Goal: Participate in discussion

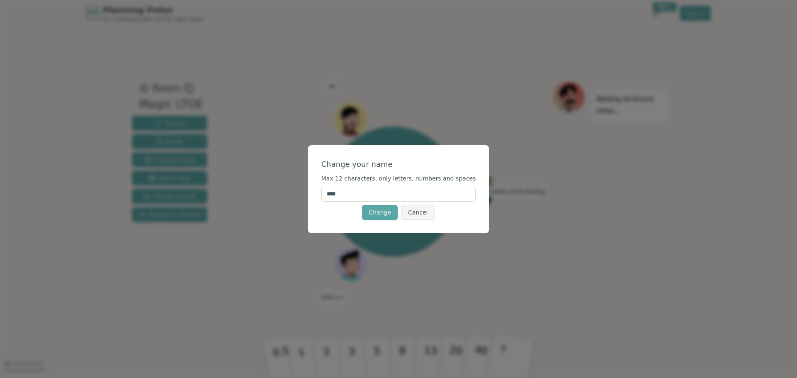
click at [361, 194] on input "****" at bounding box center [398, 194] width 155 height 15
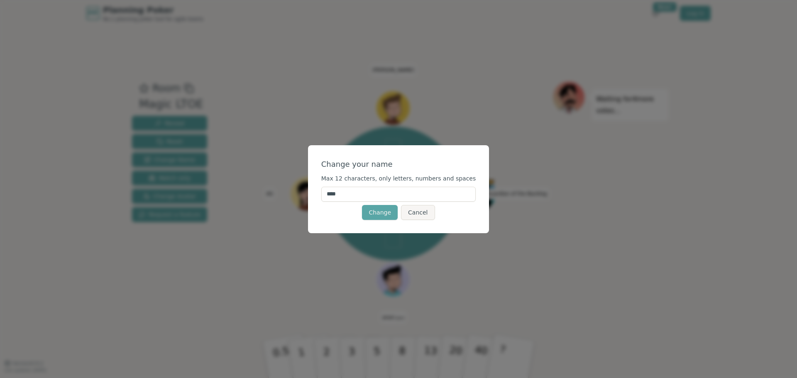
click at [361, 194] on input "****" at bounding box center [398, 194] width 155 height 15
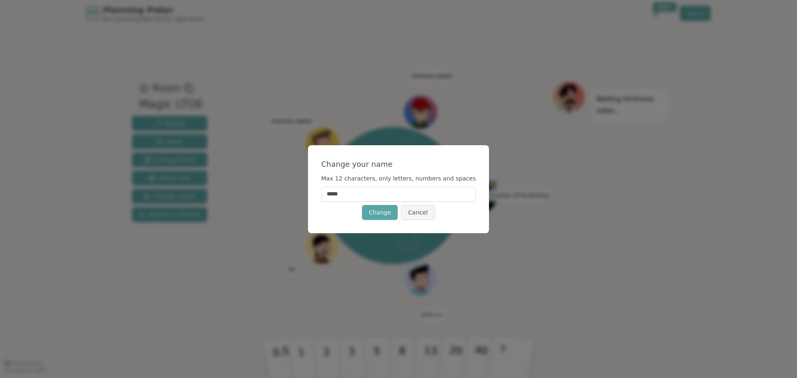
type input "*****"
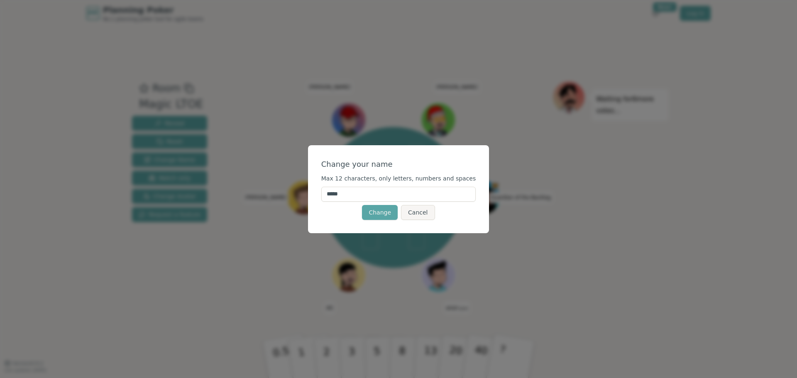
click at [415, 166] on div "Change your name" at bounding box center [398, 165] width 155 height 12
click at [374, 212] on button "Change" at bounding box center [380, 212] width 36 height 15
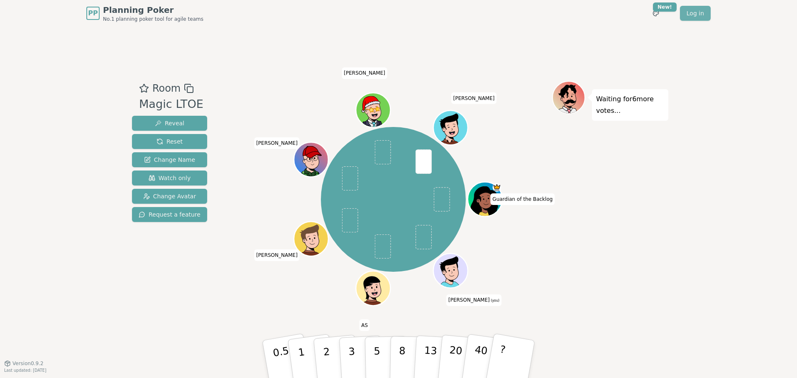
click at [697, 17] on link "Log in" at bounding box center [695, 13] width 31 height 15
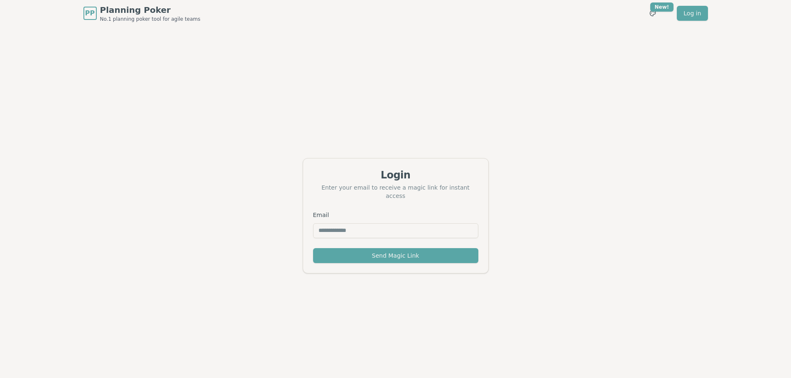
click at [361, 230] on input "Email" at bounding box center [395, 230] width 165 height 15
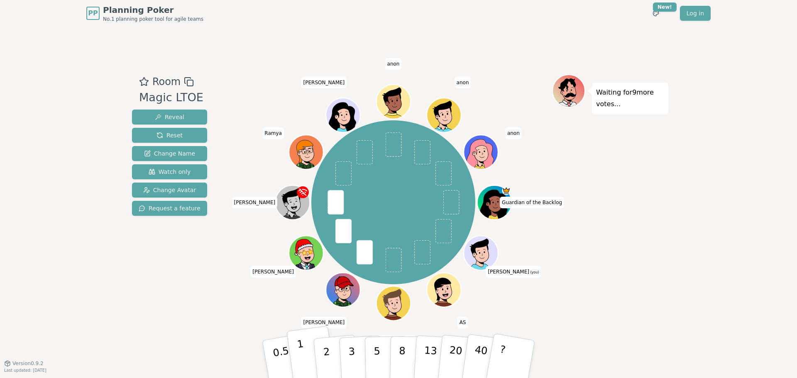
click at [297, 355] on button "1" at bounding box center [310, 359] width 49 height 67
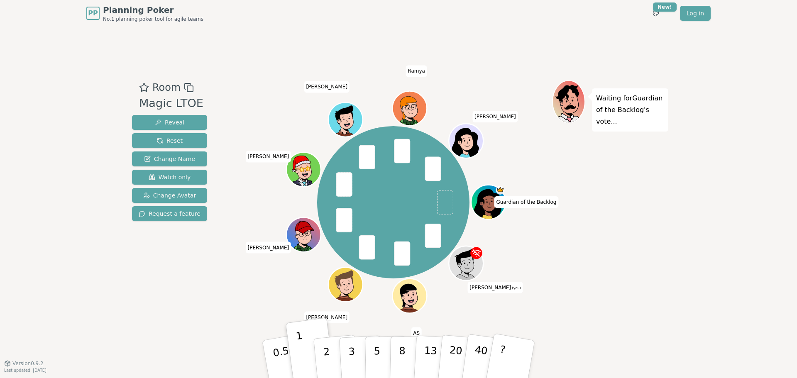
click at [530, 254] on div "Guardian of the Backlog Blake (you) AS Jake Jim Ignacio Kyle Ramya silvia" at bounding box center [392, 202] width 317 height 215
click at [463, 271] on icon at bounding box center [467, 269] width 17 height 6
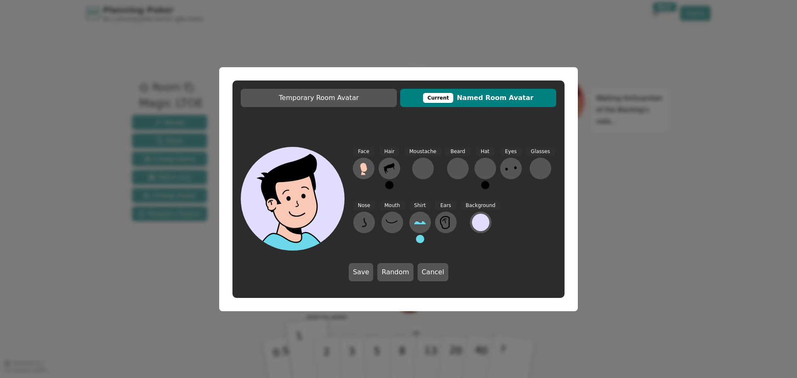
click at [625, 240] on div "Temporary Room Avatar Current Named Room Avatar Face Hair Moustache Beard Hat E…" at bounding box center [398, 189] width 797 height 378
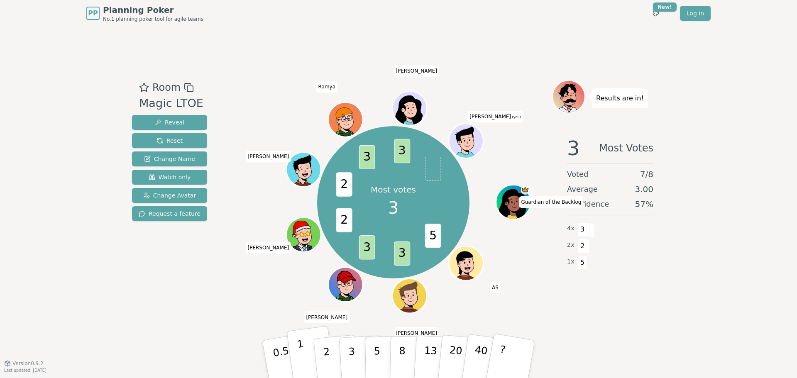
click at [305, 353] on button "1" at bounding box center [310, 359] width 49 height 67
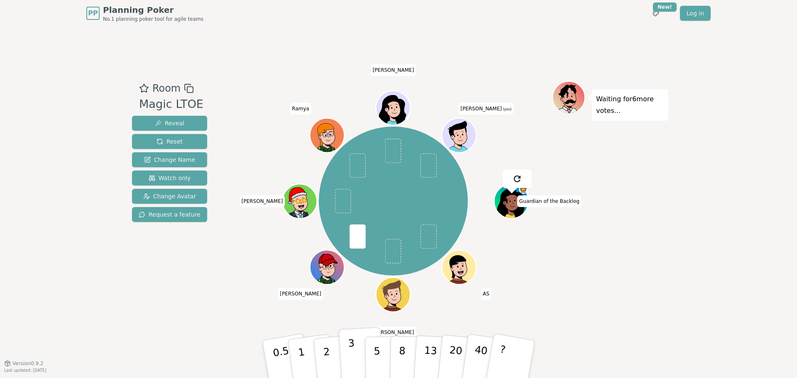
click at [349, 348] on p "3" at bounding box center [352, 359] width 9 height 45
click at [325, 354] on p "2" at bounding box center [327, 360] width 11 height 45
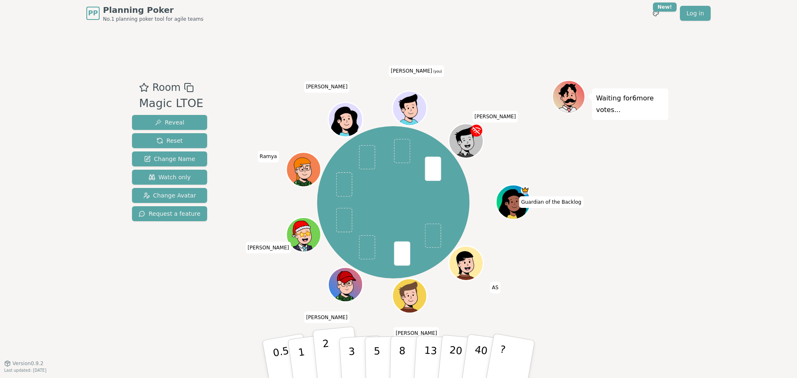
click at [328, 352] on p "2" at bounding box center [327, 360] width 11 height 45
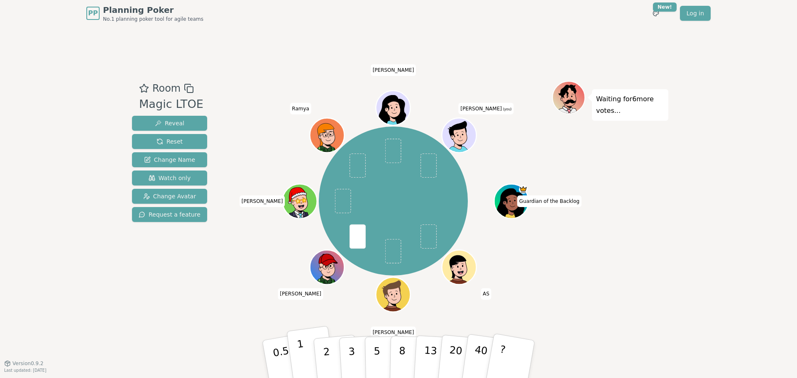
click at [308, 353] on button "1" at bounding box center [310, 359] width 49 height 67
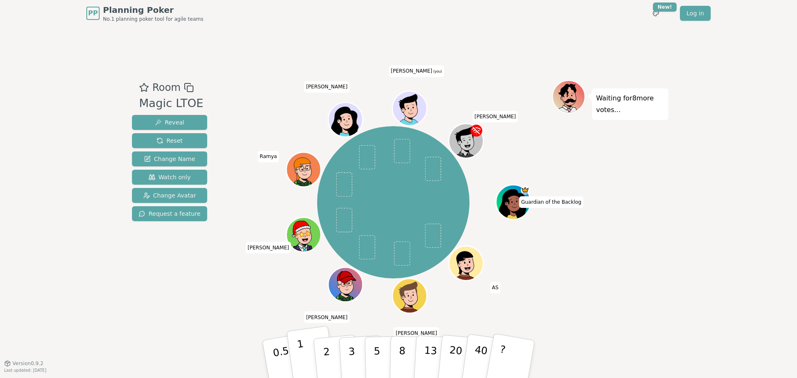
click at [306, 364] on button "1" at bounding box center [310, 359] width 49 height 67
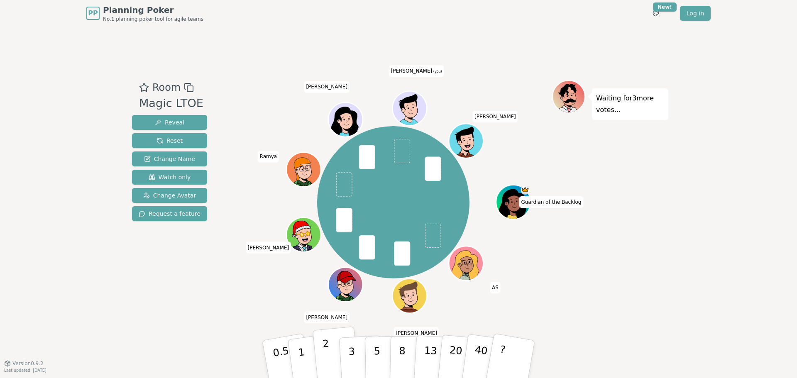
click at [322, 353] on button "2" at bounding box center [336, 360] width 47 height 66
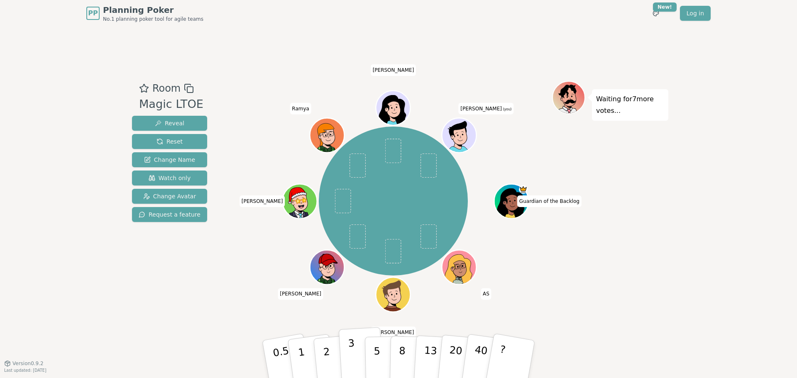
click at [355, 347] on button "3" at bounding box center [361, 359] width 45 height 65
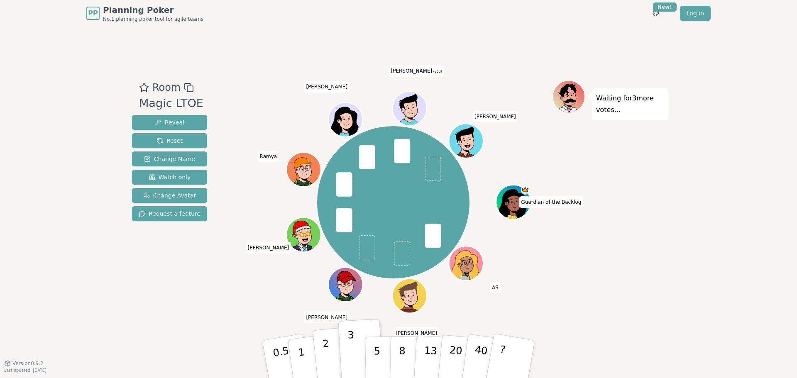
click at [331, 361] on button "2" at bounding box center [336, 360] width 47 height 66
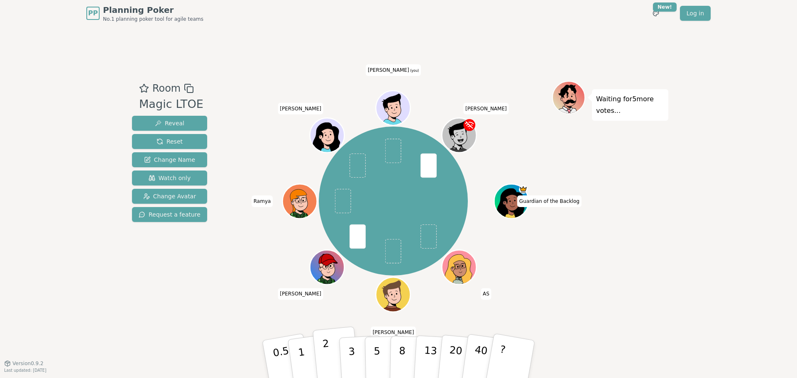
click at [330, 356] on button "2" at bounding box center [336, 360] width 47 height 66
click at [326, 354] on p "2" at bounding box center [327, 360] width 11 height 45
